Goal: Check status: Check status

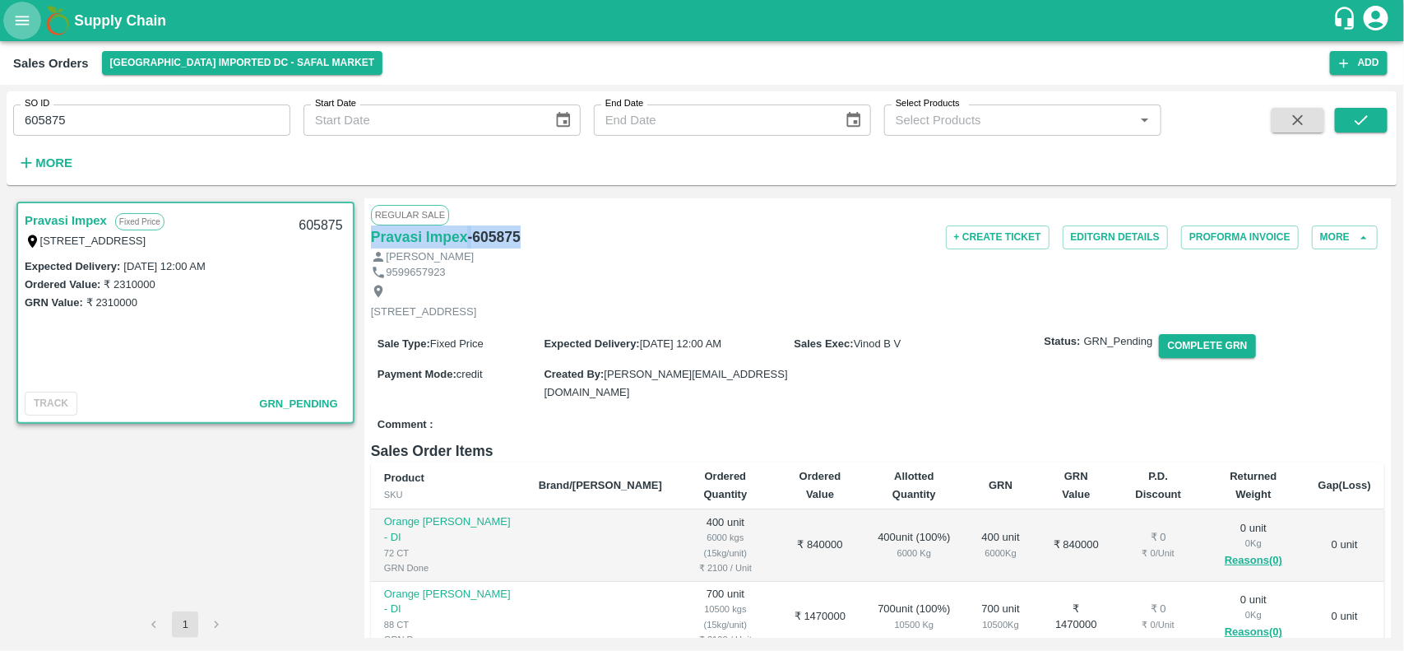
click at [15, 7] on button "open drawer" at bounding box center [22, 21] width 38 height 38
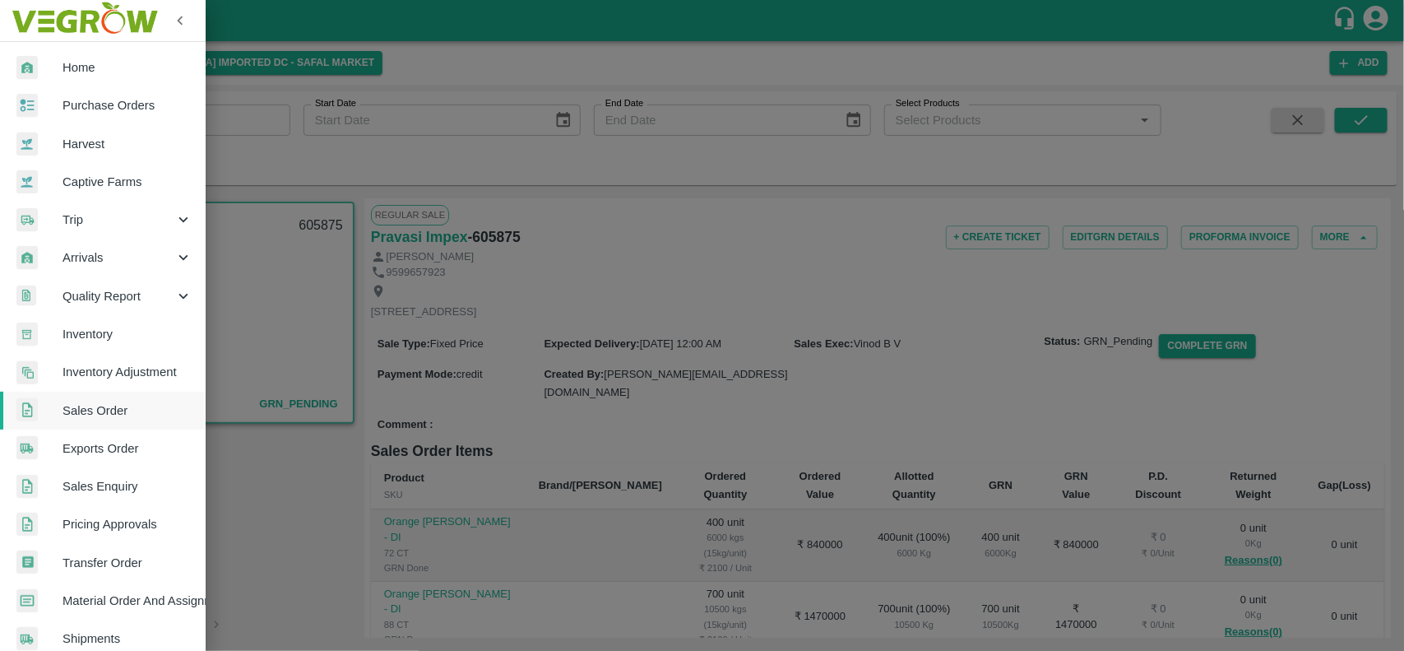
click at [450, 255] on div at bounding box center [702, 325] width 1404 height 651
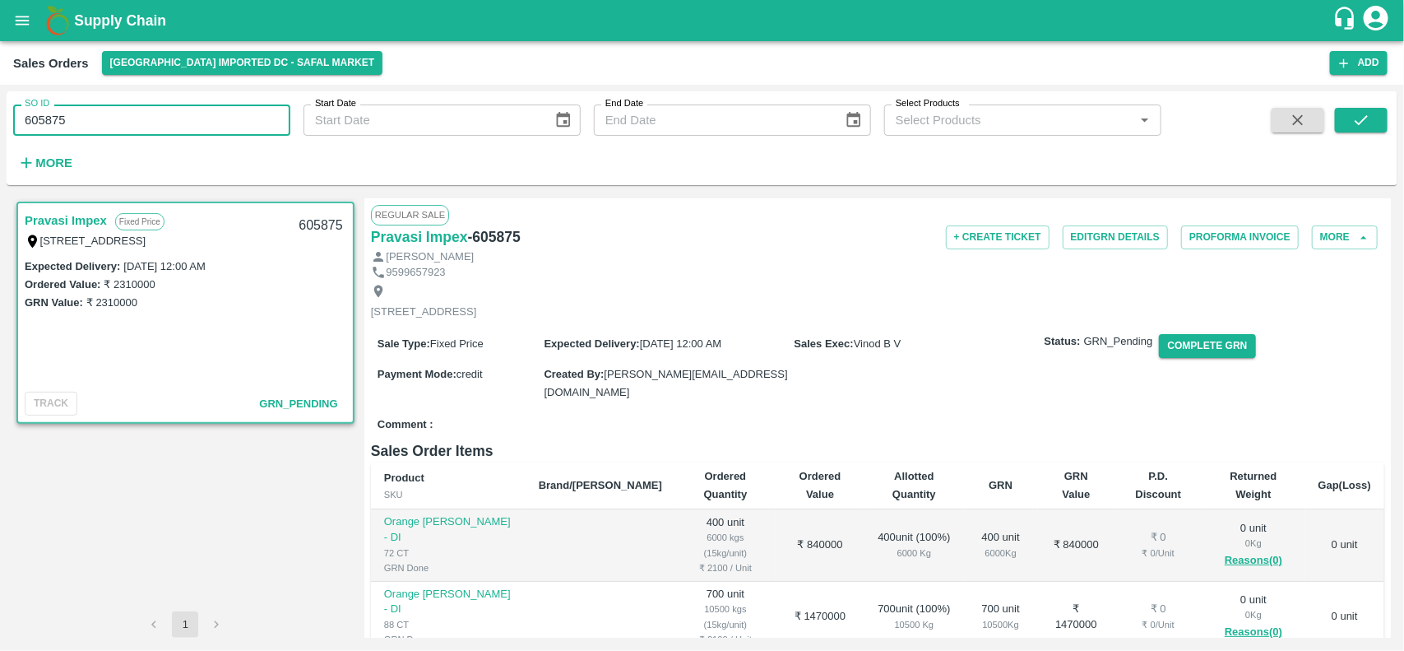
click at [157, 118] on input "605875" at bounding box center [151, 119] width 277 height 31
type input "604461"
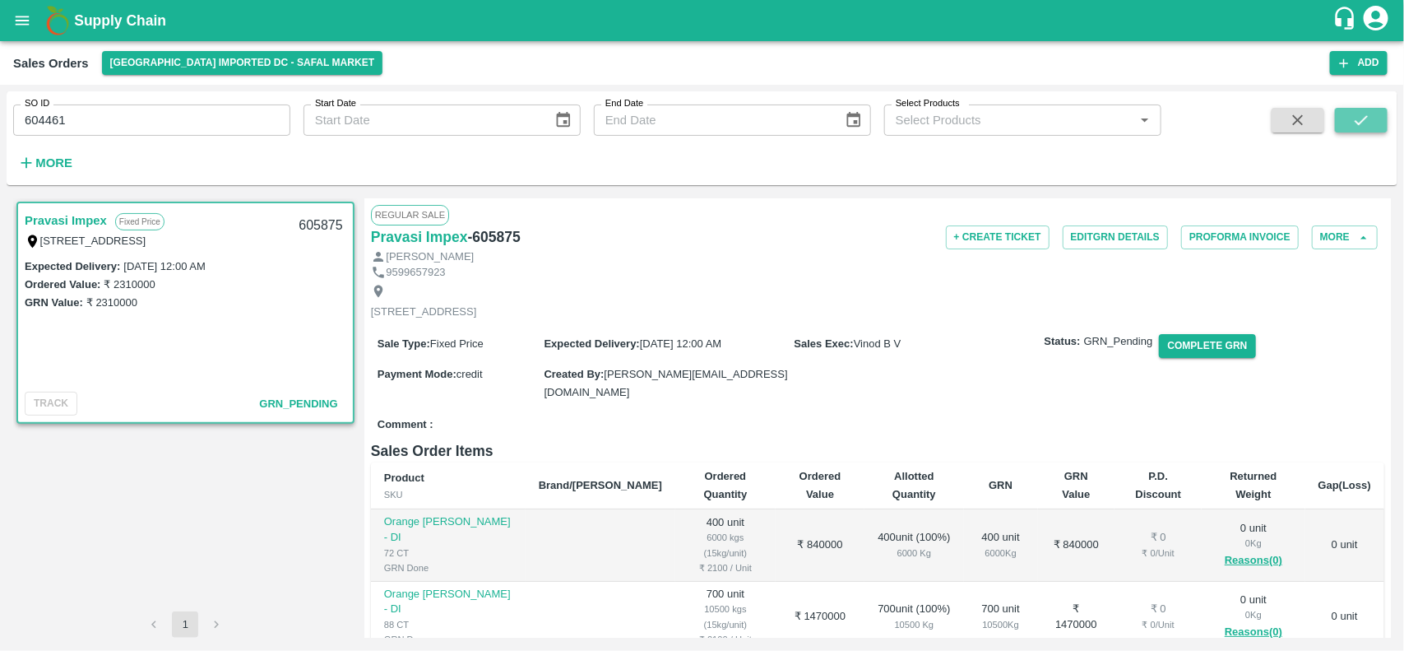
click at [1349, 120] on button "submit" at bounding box center [1361, 120] width 53 height 25
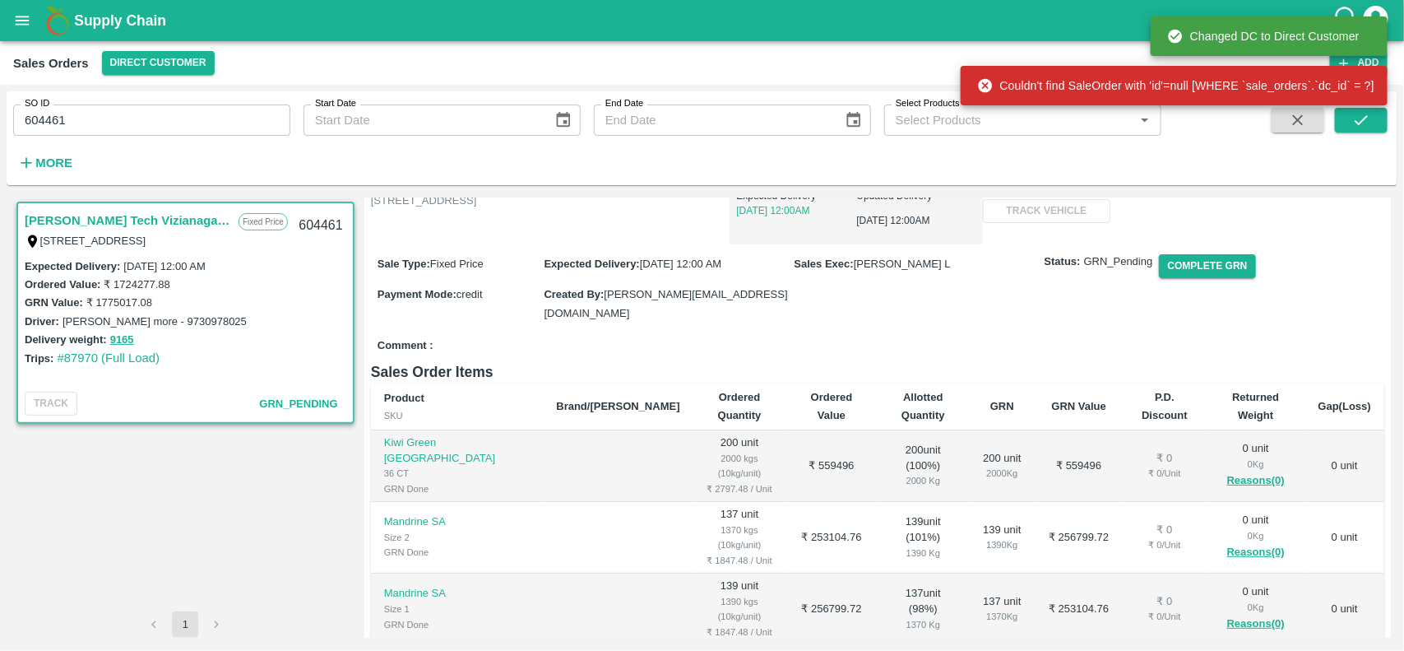
scroll to position [169, 0]
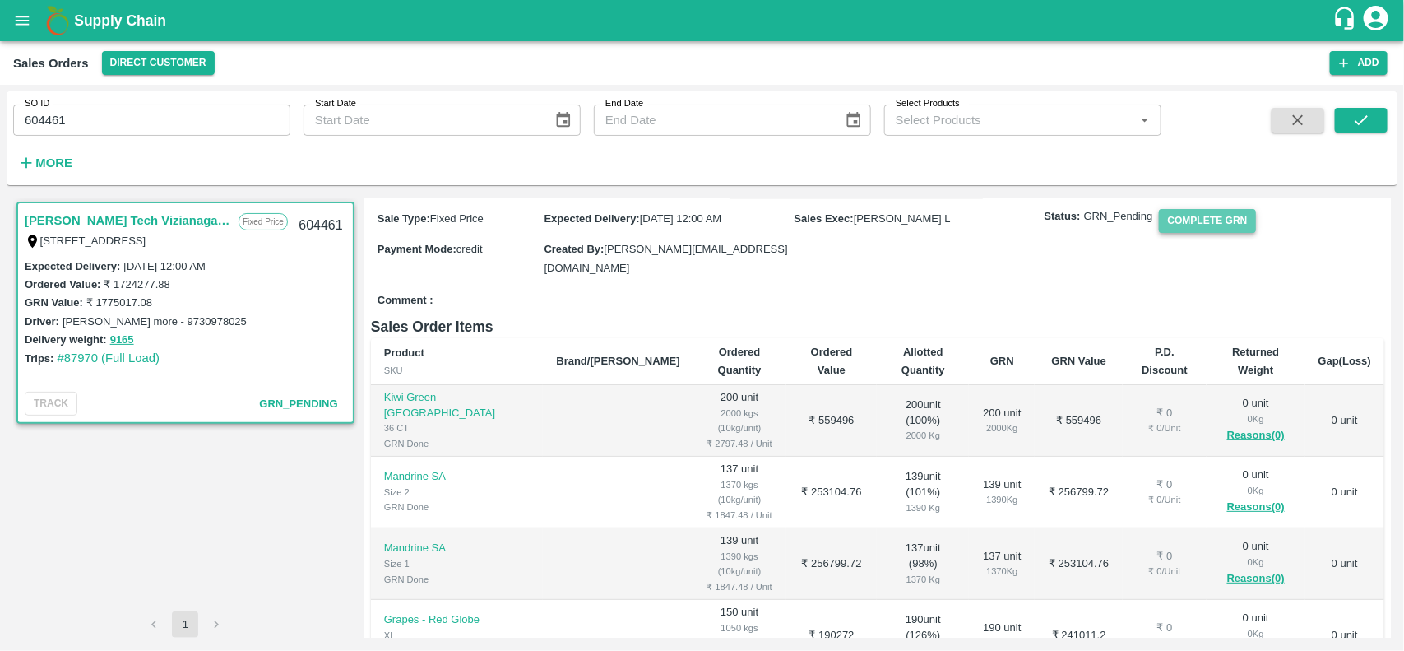
click at [1161, 233] on button "Complete GRN" at bounding box center [1207, 221] width 96 height 24
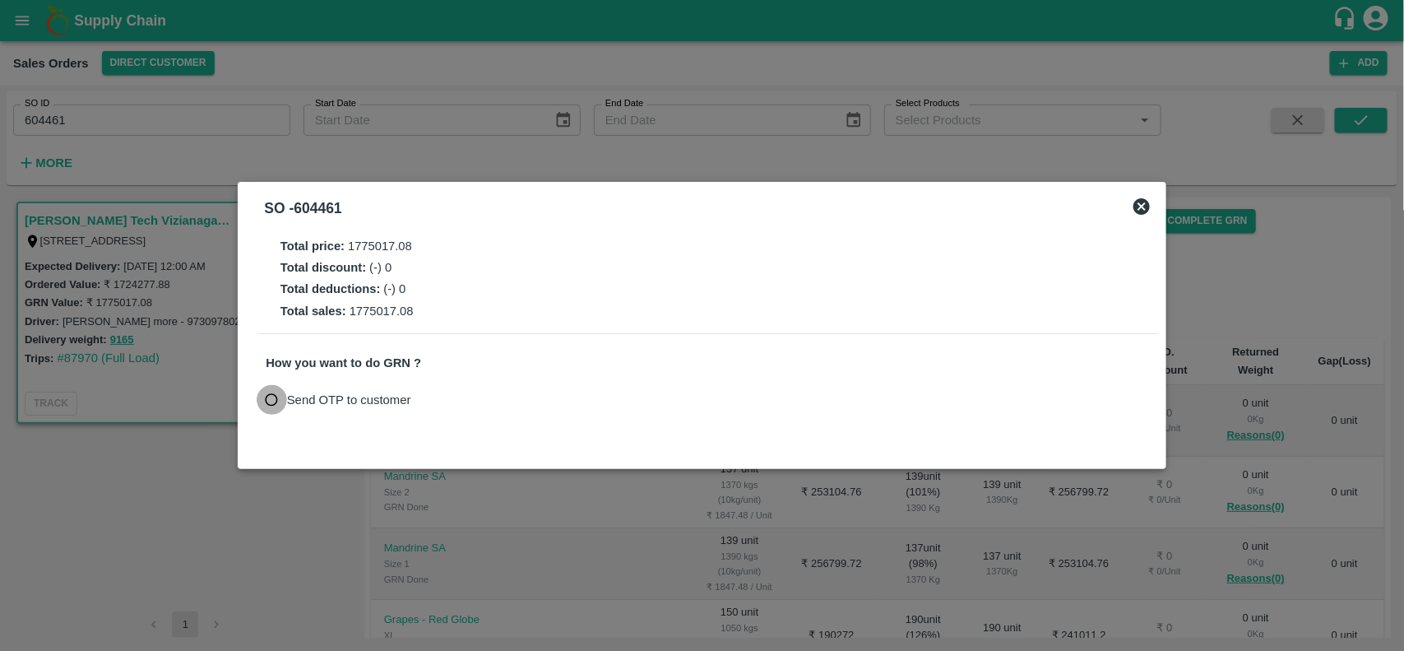
click at [264, 405] on input "Send OTP to customer" at bounding box center [272, 400] width 30 height 30
radio input "true"
click at [475, 407] on button "Send OTP" at bounding box center [457, 399] width 67 height 24
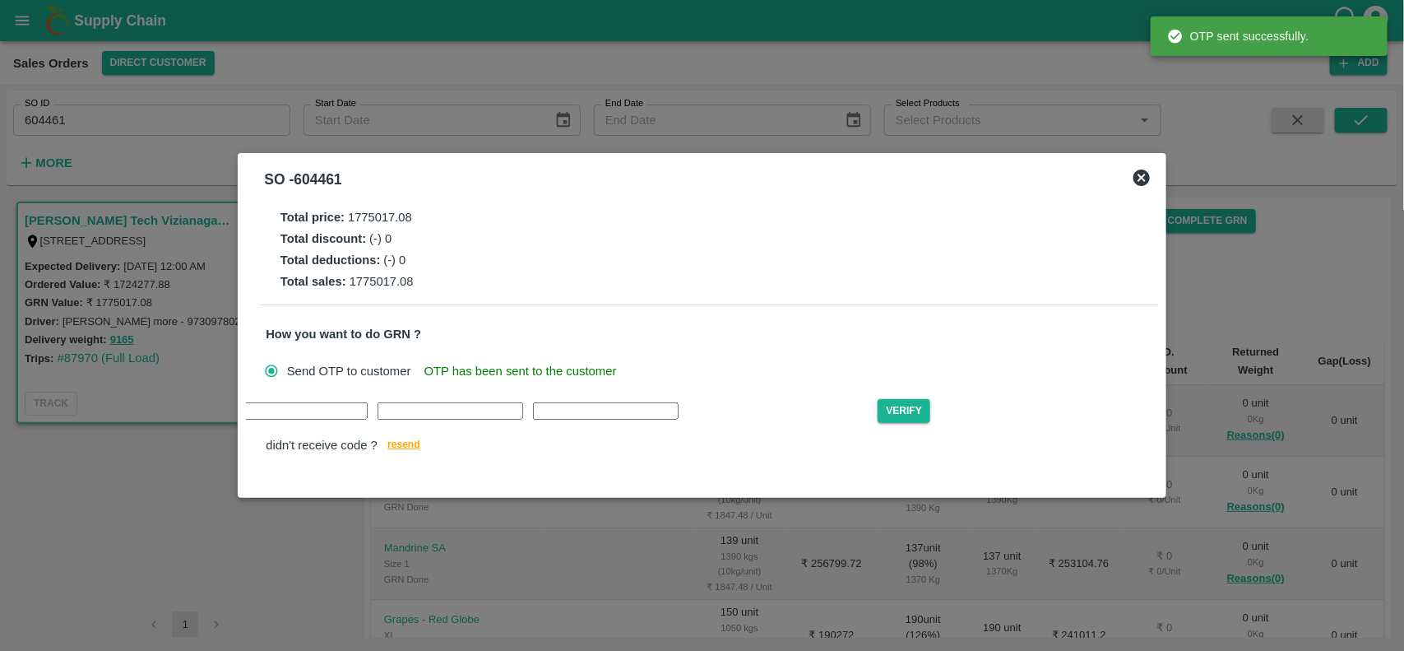
click at [212, 419] on input "text" at bounding box center [140, 410] width 146 height 17
type input "A"
type input "E"
type input "U"
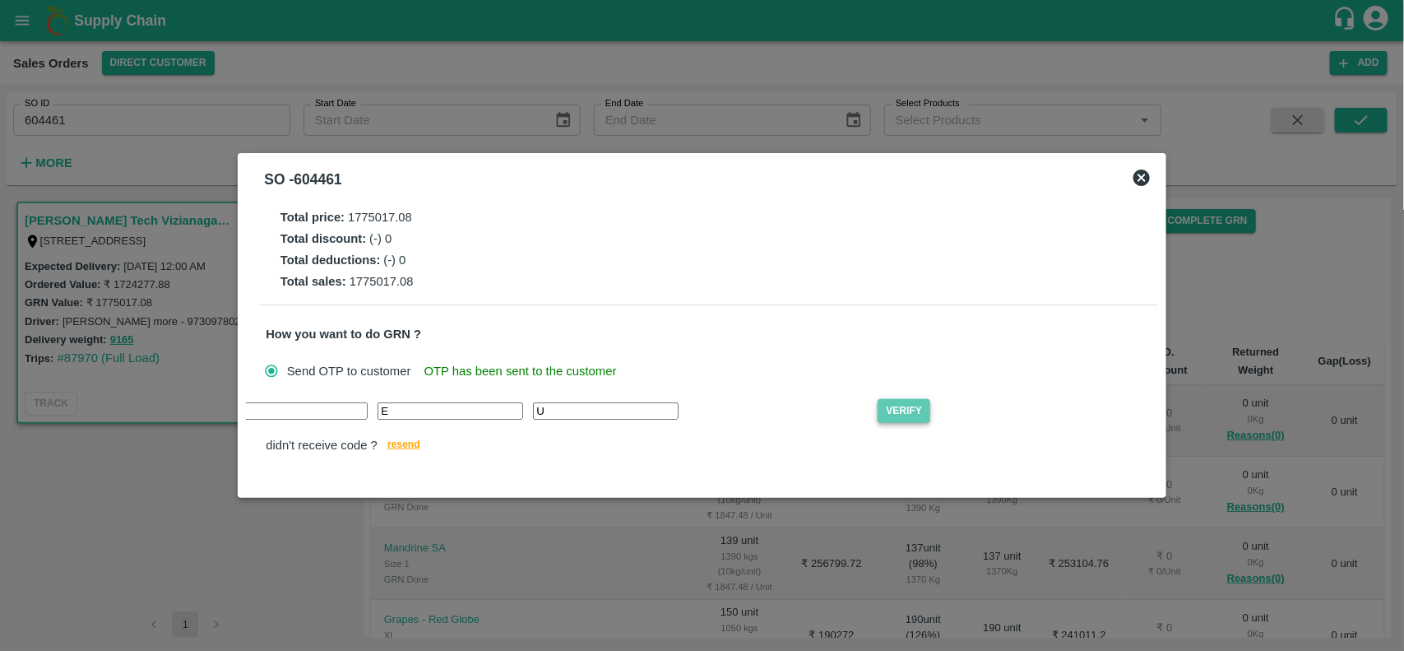
click at [878, 418] on button "Verify" at bounding box center [904, 411] width 53 height 24
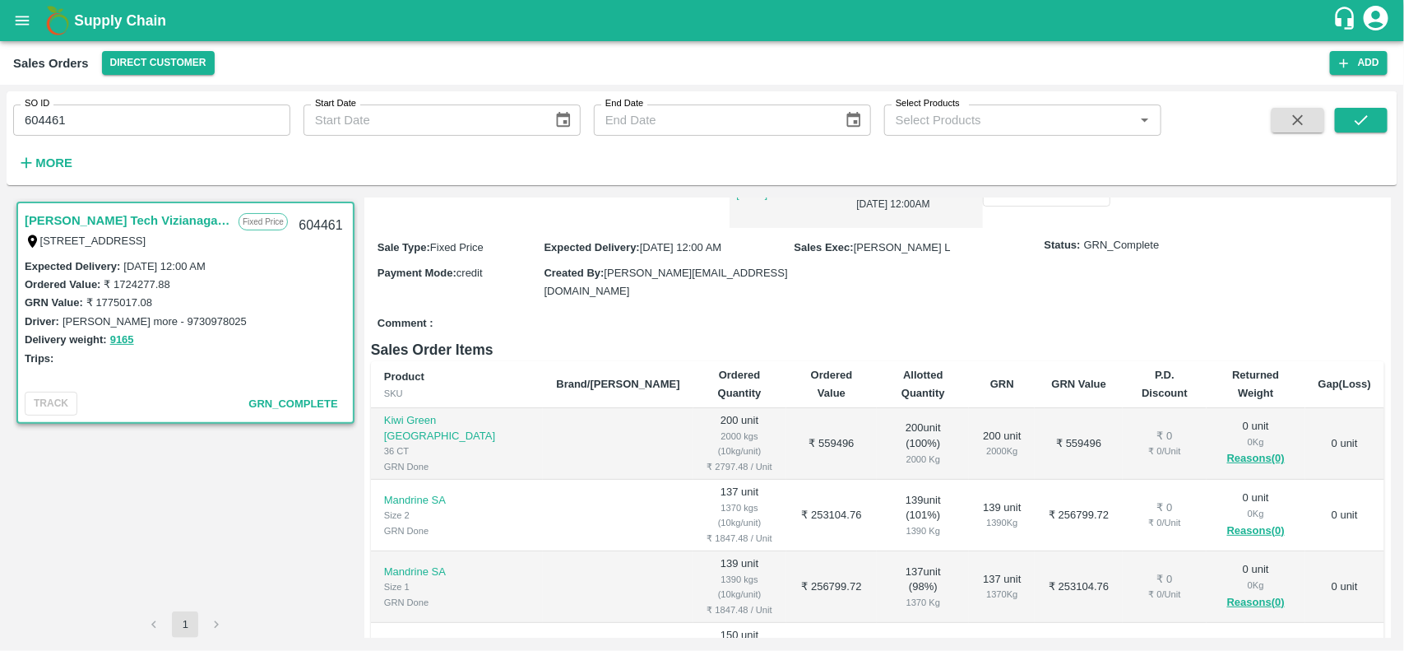
scroll to position [164, 0]
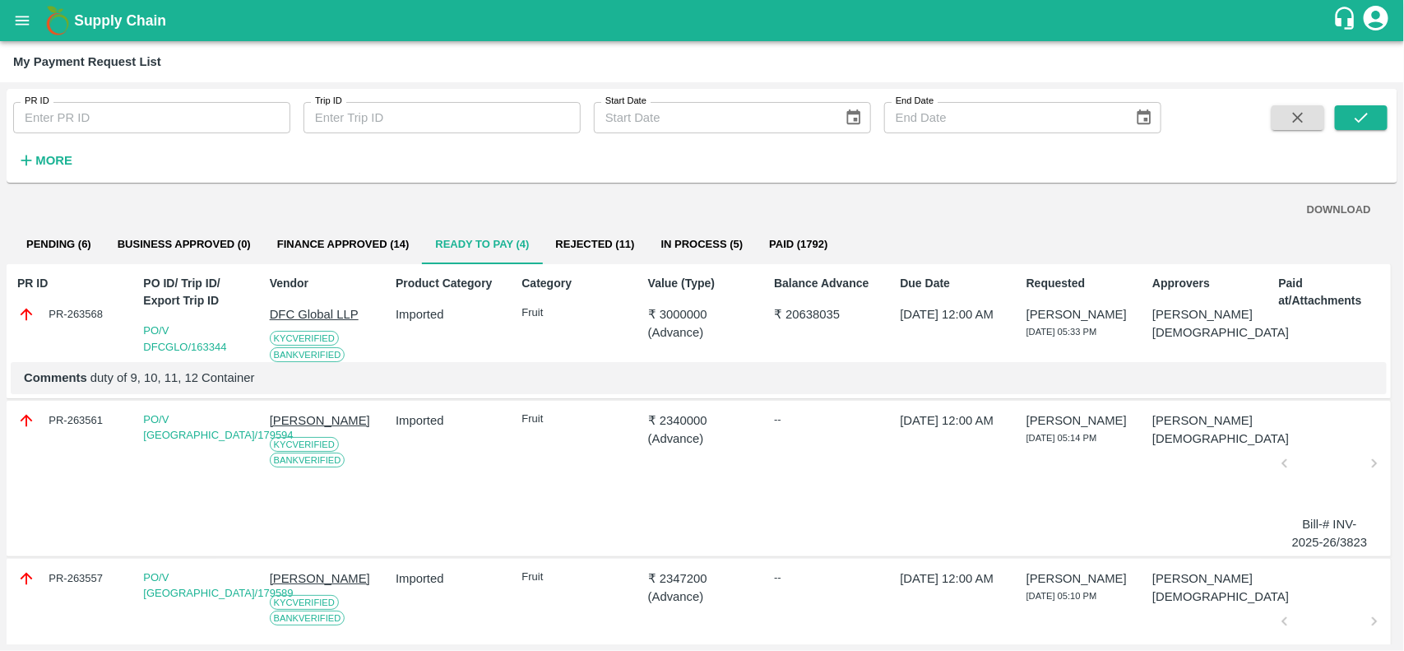
scroll to position [267, 0]
